Goal: Check status: Check status

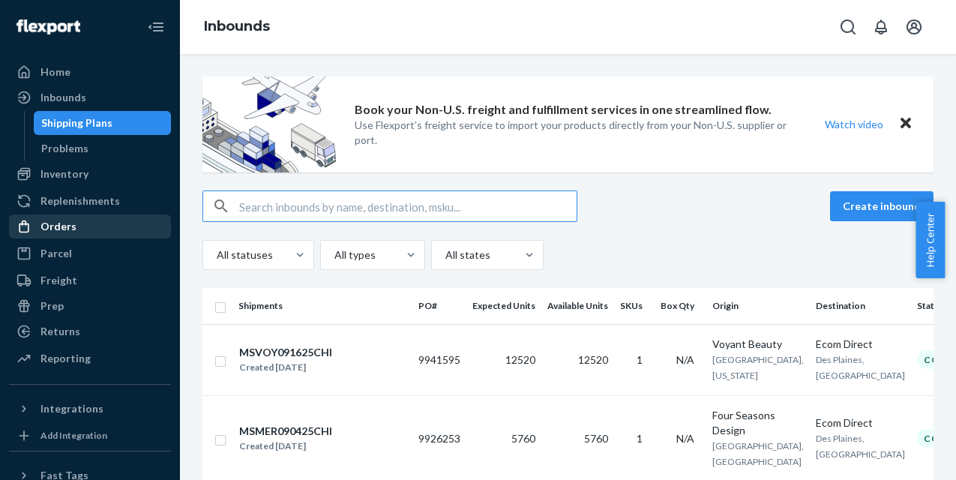
click at [80, 230] on div "Orders" at bounding box center [90, 226] width 159 height 21
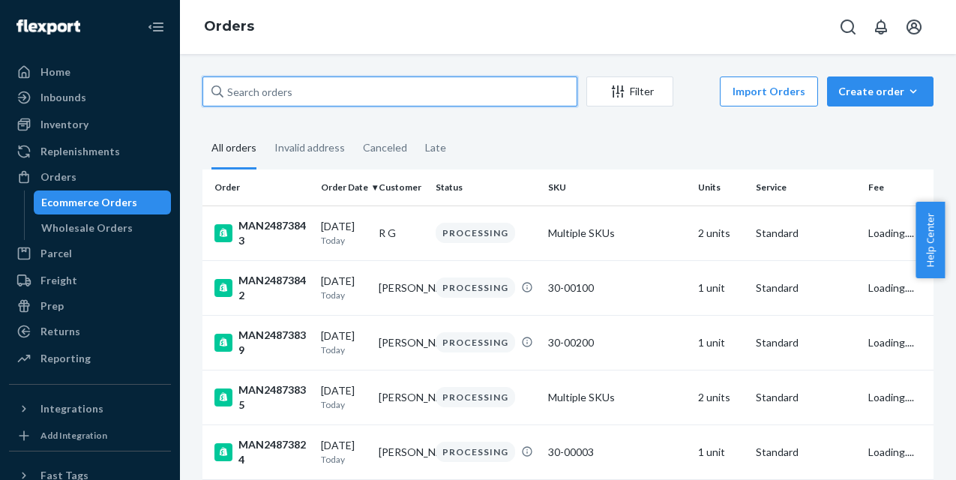
click at [298, 91] on input "text" at bounding box center [390, 92] width 375 height 30
paste input "MAN24827584"
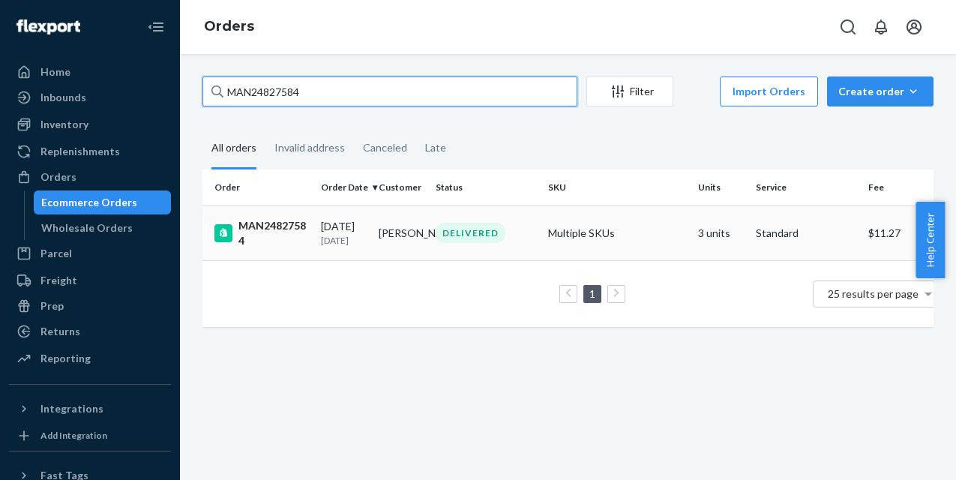
type input "MAN24827584"
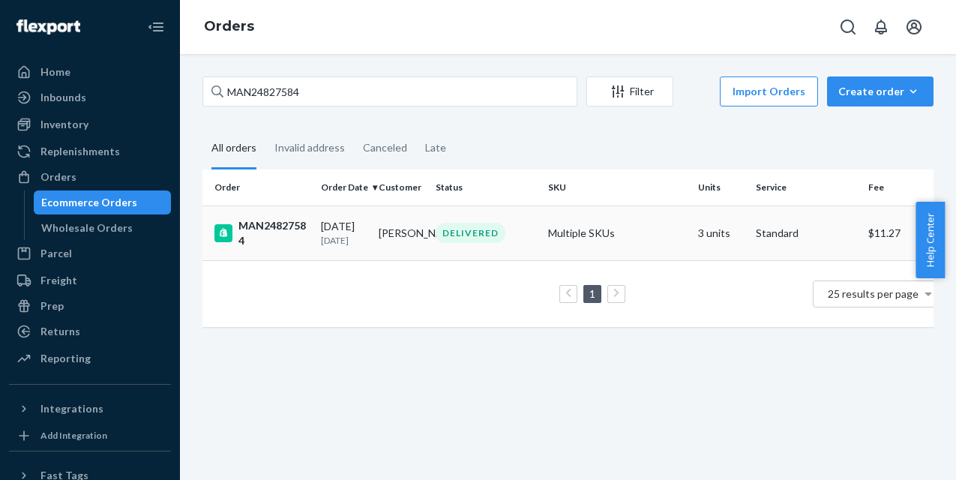
click at [267, 226] on div "MAN24827584" at bounding box center [262, 233] width 95 height 30
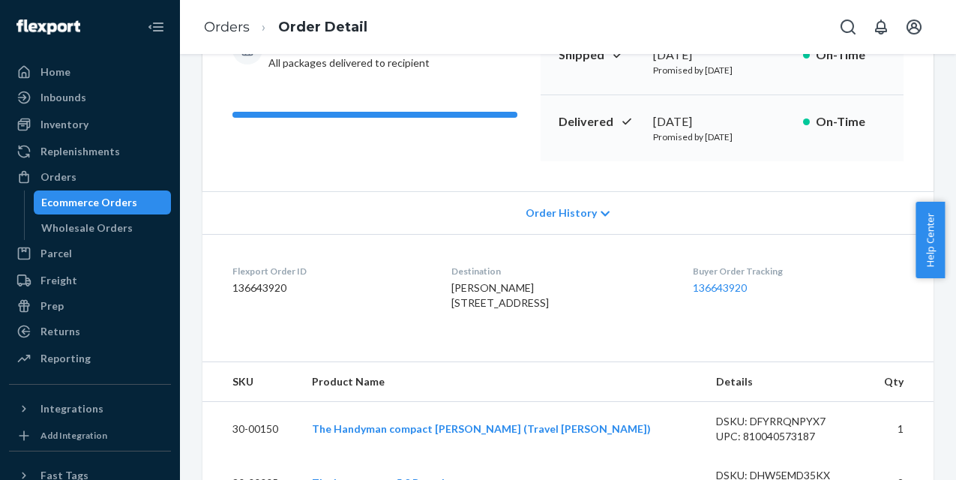
scroll to position [225, 0]
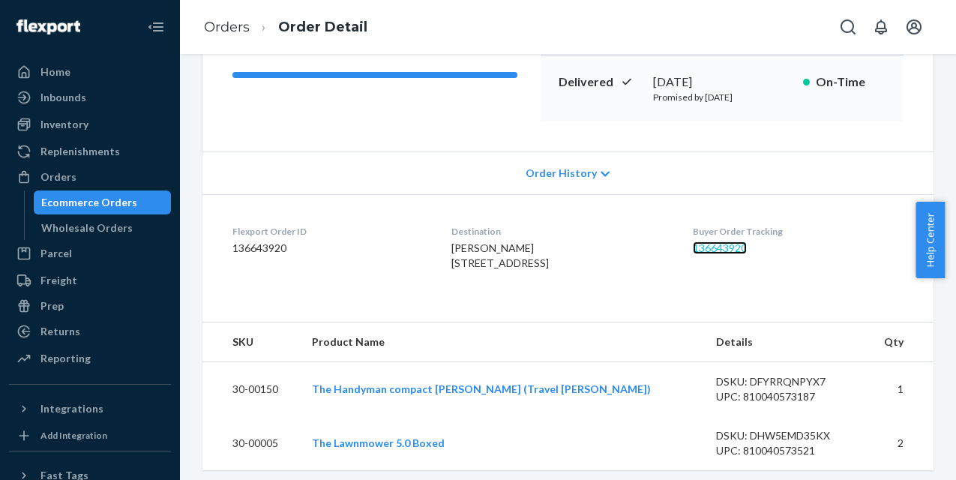
click at [735, 248] on link "136643920" at bounding box center [720, 248] width 54 height 13
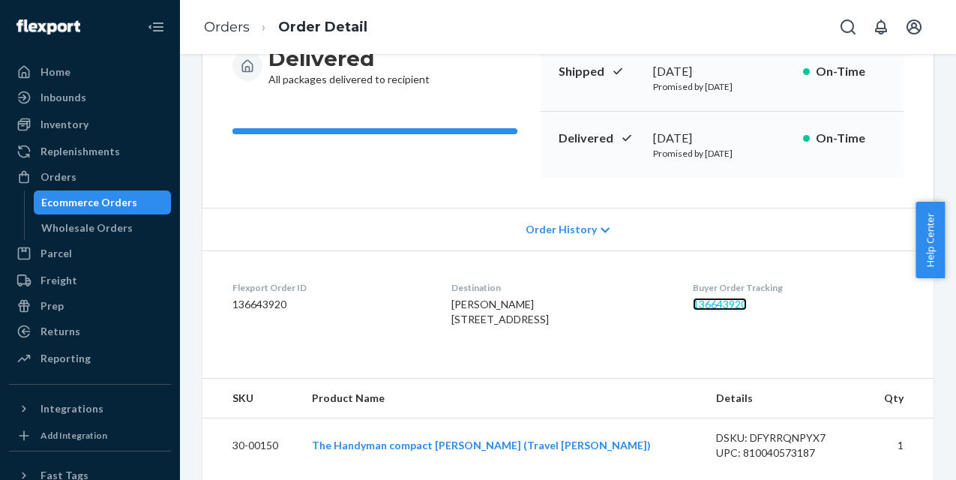
scroll to position [0, 0]
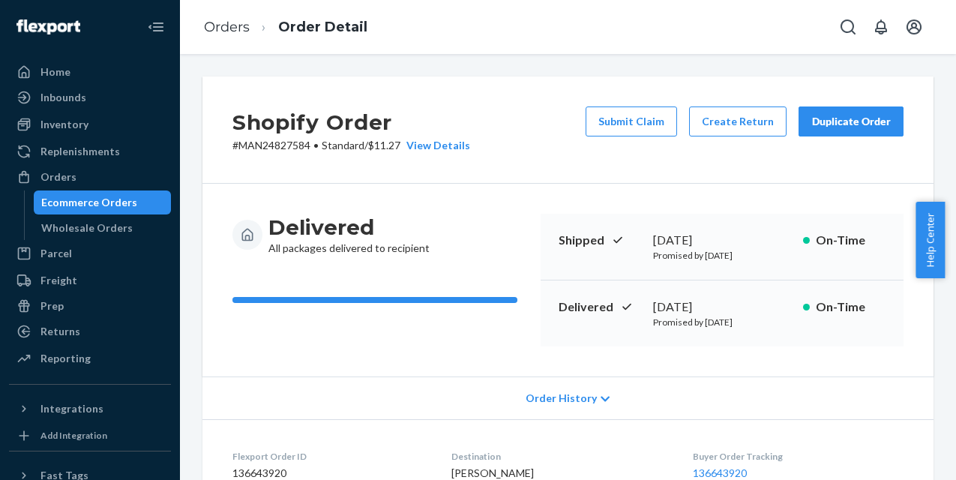
click at [284, 142] on p "# MAN24827584 • Standard / $11.27 View Details" at bounding box center [352, 145] width 238 height 15
copy p "MAN24827584"
